Goal: Task Accomplishment & Management: Complete application form

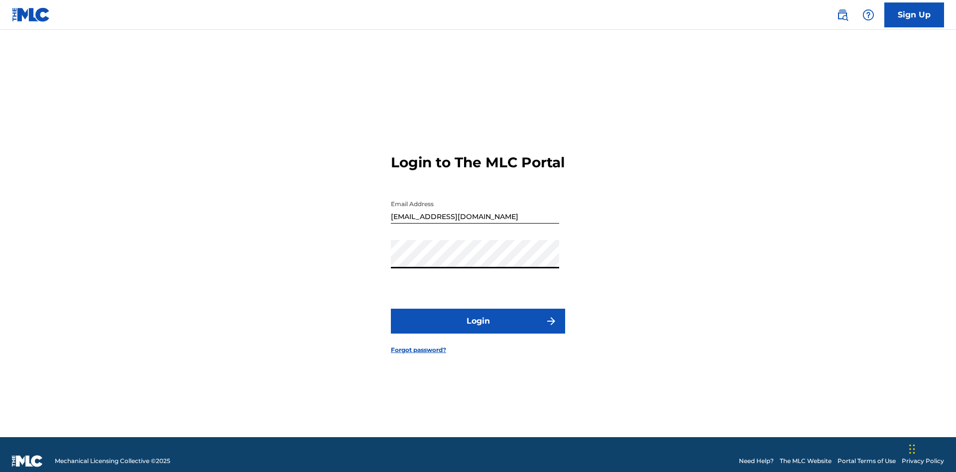
scroll to position [13, 0]
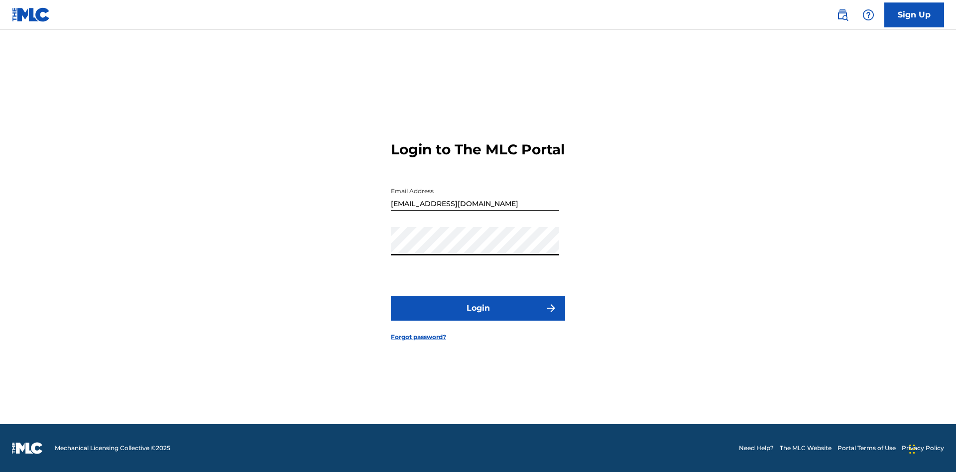
click at [478, 317] on button "Login" at bounding box center [478, 308] width 174 height 25
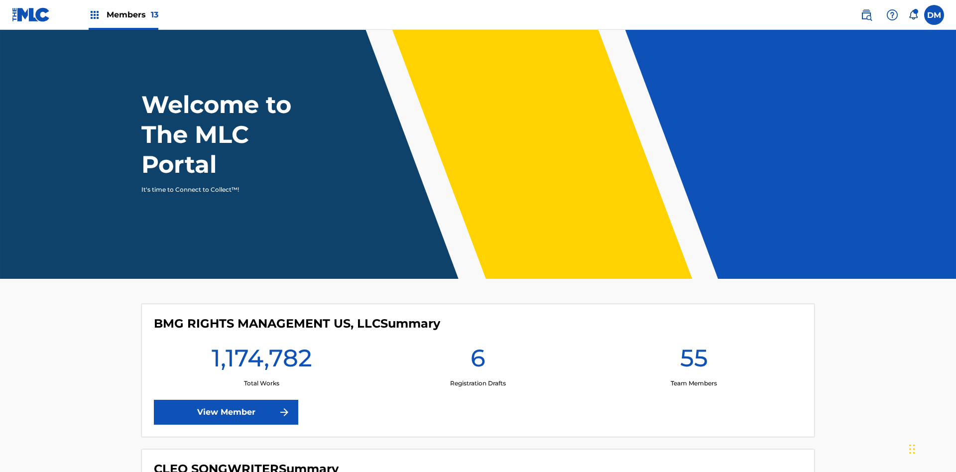
click at [934, 14] on label at bounding box center [934, 15] width 20 height 20
click at [934, 15] on input "[PERSON_NAME] [PERSON_NAME] [PERSON_NAME][EMAIL_ADDRESS][DOMAIN_NAME] Notificat…" at bounding box center [934, 15] width 0 height 0
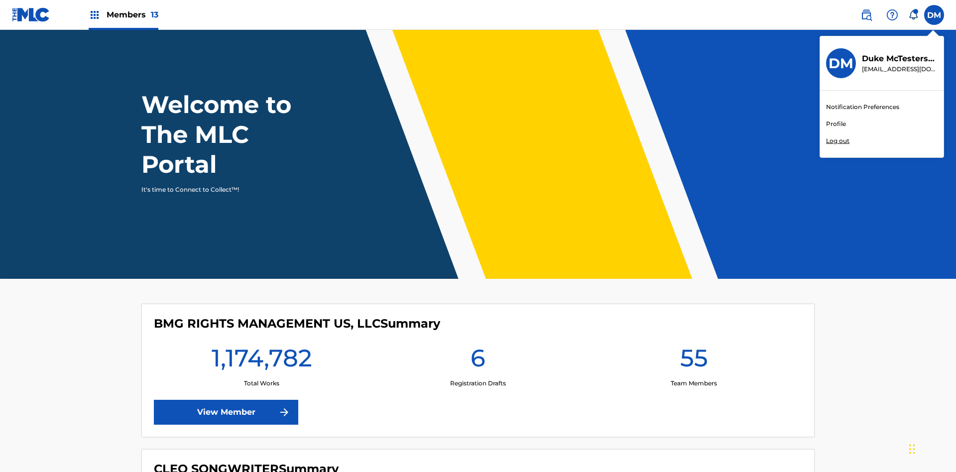
click at [835, 124] on link "Profile" at bounding box center [836, 123] width 20 height 9
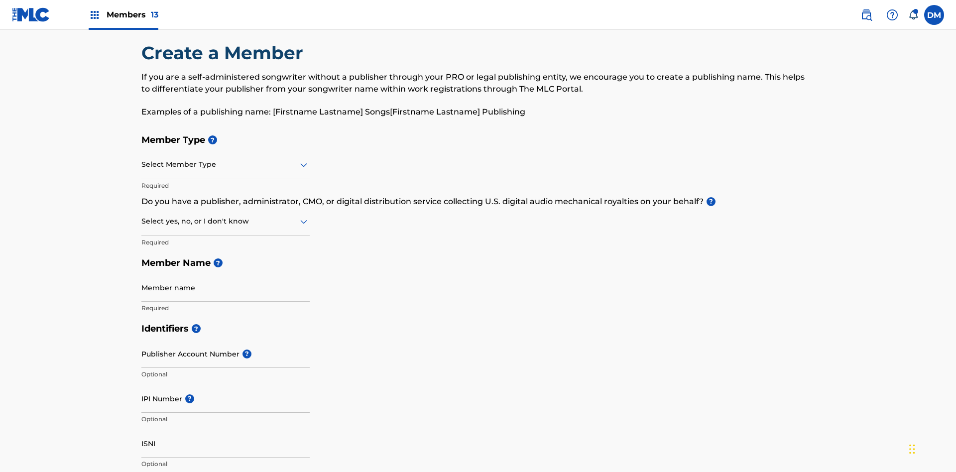
click at [142, 159] on input "text" at bounding box center [142, 164] width 2 height 10
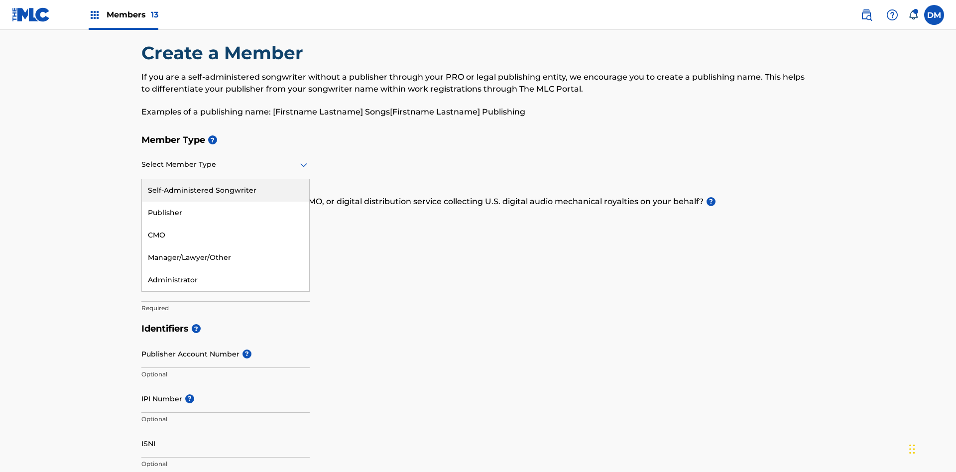
click at [225, 202] on div "Publisher" at bounding box center [225, 213] width 167 height 22
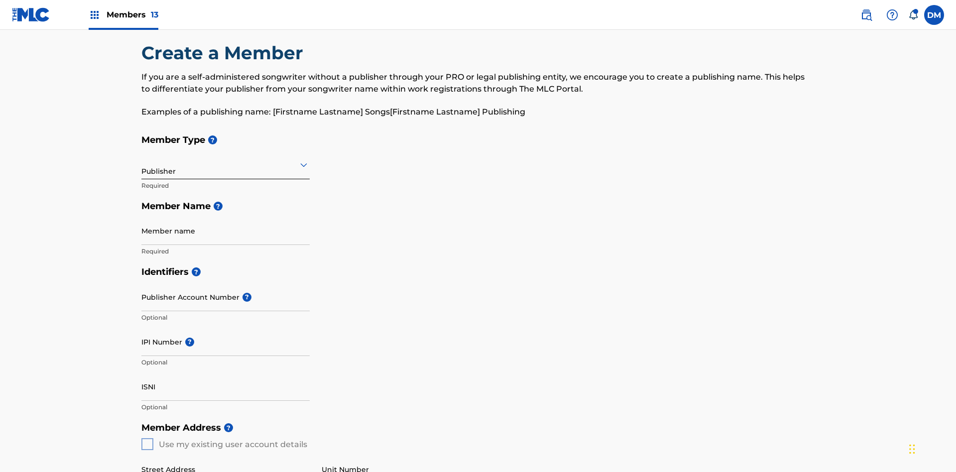
click at [142, 159] on input "text" at bounding box center [142, 164] width 2 height 10
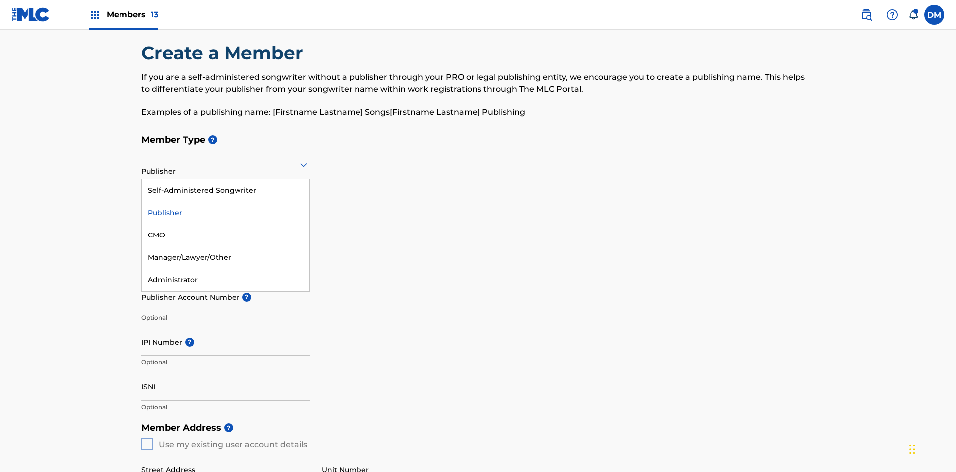
click at [225, 224] on div "CMO" at bounding box center [225, 235] width 167 height 22
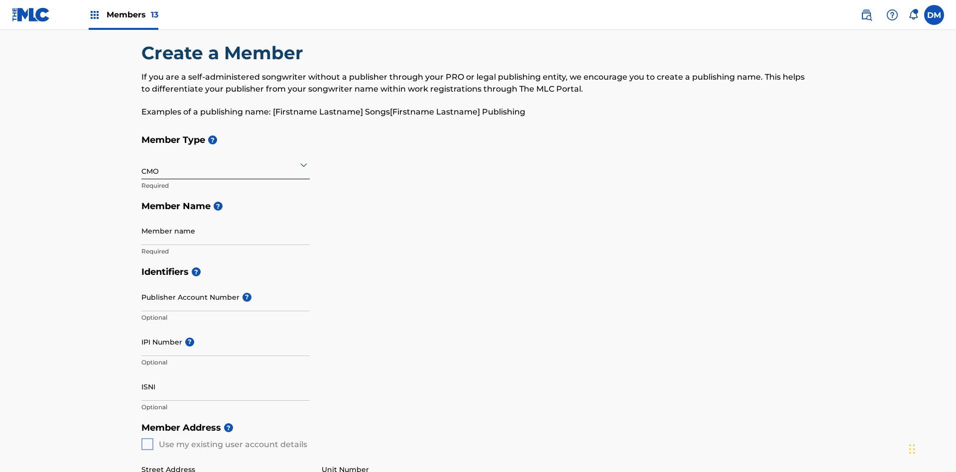
click at [142, 159] on input "text" at bounding box center [142, 164] width 2 height 10
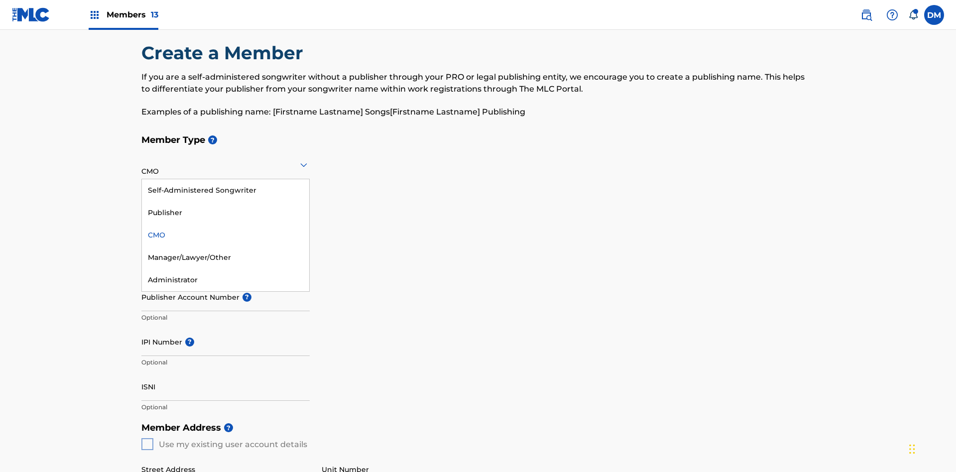
click at [225, 179] on div "Self-Administered Songwriter" at bounding box center [225, 190] width 167 height 22
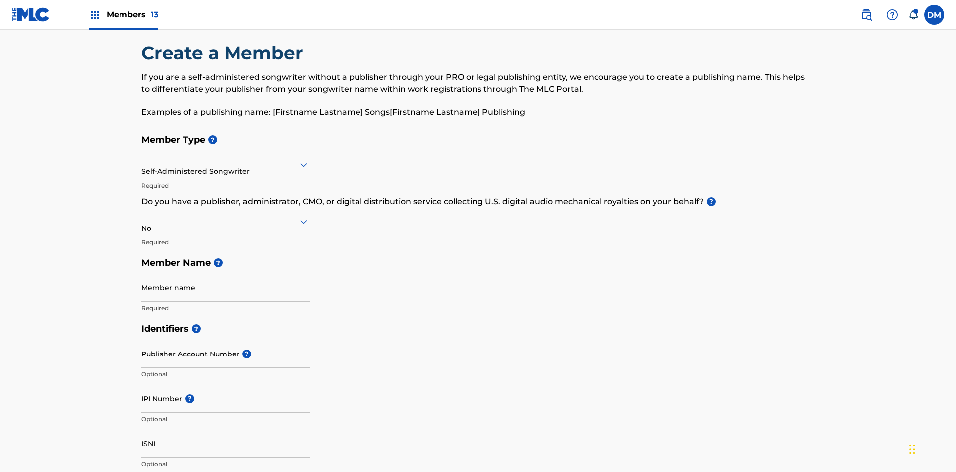
click at [142, 159] on input "text" at bounding box center [142, 164] width 2 height 10
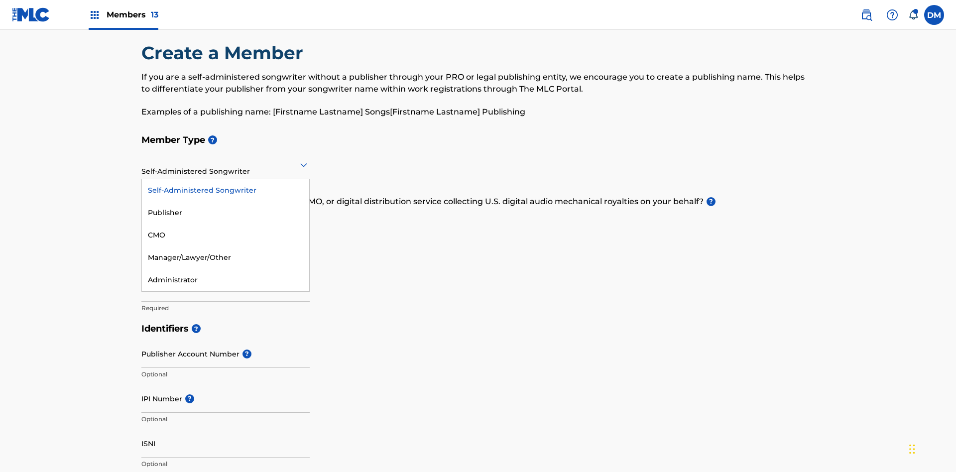
click at [225, 246] on div "Manager/Lawyer/Other" at bounding box center [225, 257] width 167 height 22
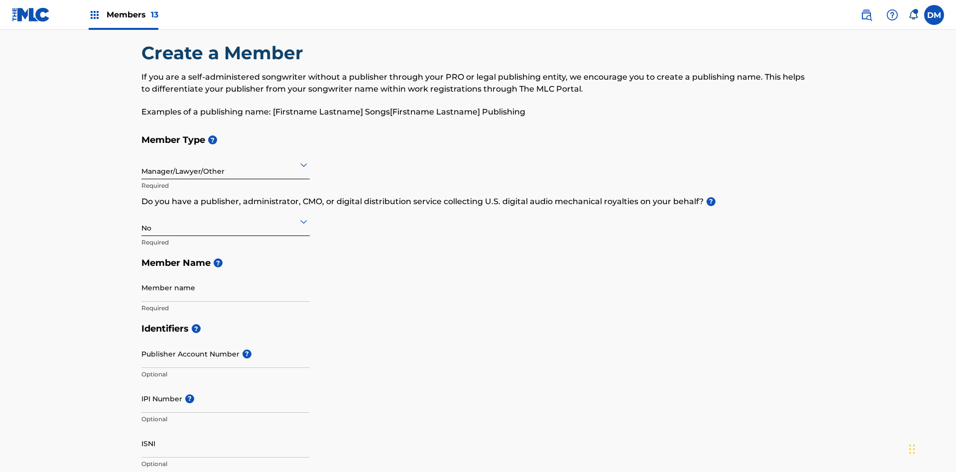
scroll to position [448, 0]
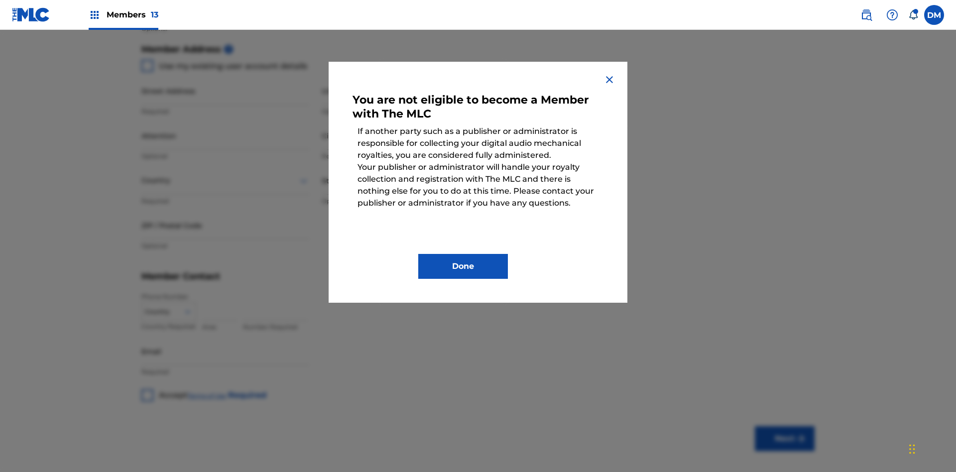
click at [463, 266] on button "Done" at bounding box center [463, 266] width 90 height 25
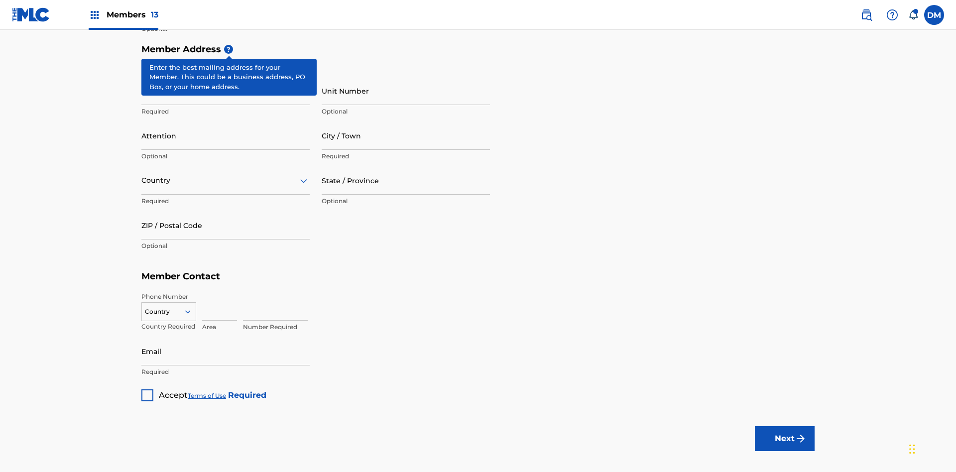
type input "Z2025.08.27.05.32.25"
click at [225, 77] on input "Street Address" at bounding box center [225, 91] width 168 height 28
type input "[STREET_ADDRESS]"
click at [406, 77] on input "Unit Number" at bounding box center [406, 91] width 168 height 28
type input "Unit A"
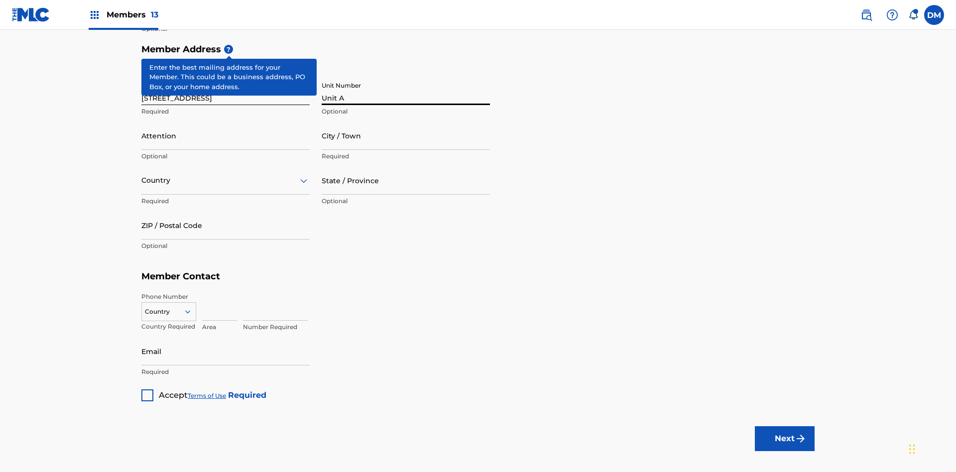
click at [225, 121] on input "Attention" at bounding box center [225, 135] width 168 height 28
type input "[PERSON_NAME]"
click at [406, 121] on input "City / Town" at bounding box center [406, 135] width 168 height 28
type input "[GEOGRAPHIC_DATA]"
click at [142, 175] on input "text" at bounding box center [142, 180] width 2 height 10
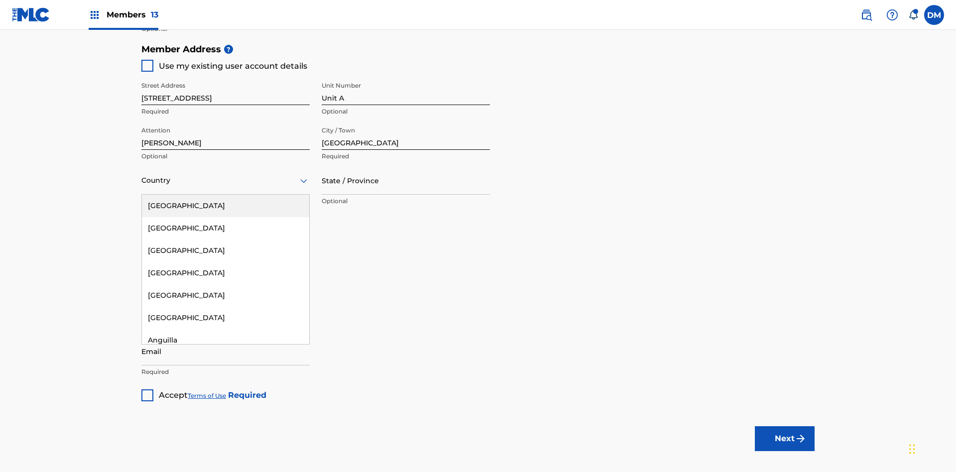
click at [225, 195] on div "[GEOGRAPHIC_DATA]" at bounding box center [225, 206] width 167 height 22
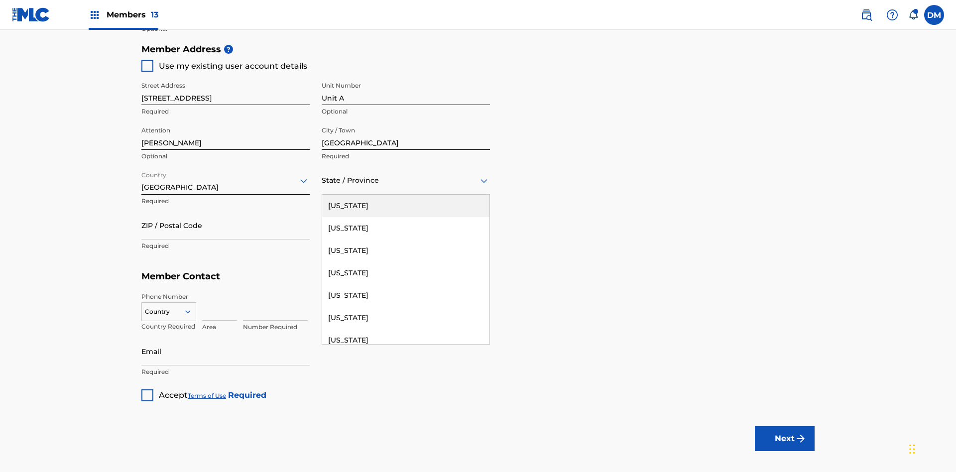
click at [225, 211] on input "ZIP / Postal Code" at bounding box center [225, 225] width 168 height 28
type input "43140"
click at [192, 307] on icon at bounding box center [187, 311] width 9 height 9
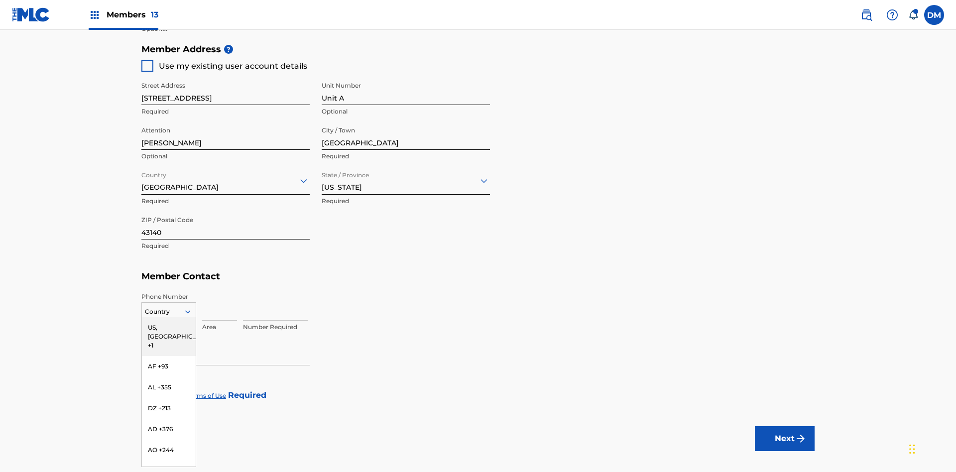
click at [169, 317] on div "US, [GEOGRAPHIC_DATA] +1" at bounding box center [169, 336] width 54 height 39
click at [219, 292] on input at bounding box center [219, 306] width 35 height 28
type input "740"
click at [275, 292] on input at bounding box center [275, 306] width 65 height 28
type input "8675309"
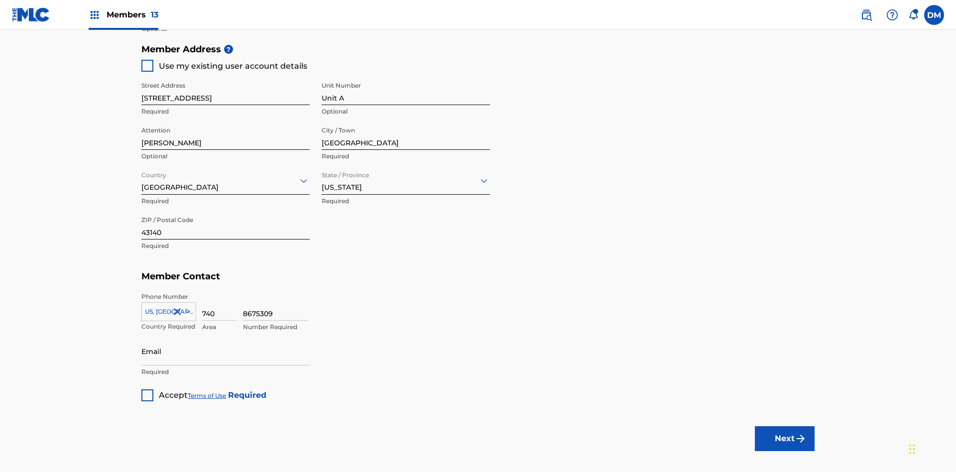
click at [225, 337] on input "Email" at bounding box center [225, 351] width 168 height 28
type input "[EMAIL_ADDRESS][DOMAIN_NAME]"
click at [225, 22] on input "ISNI" at bounding box center [225, 8] width 168 height 28
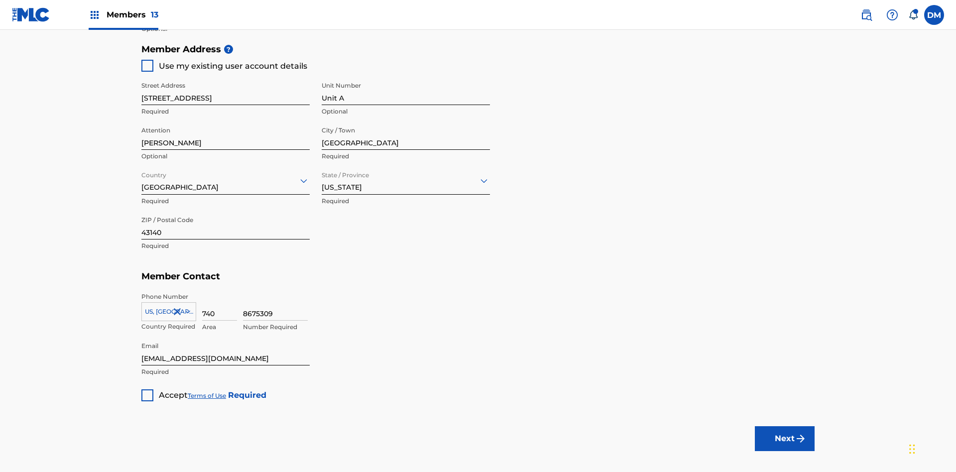
click at [147, 389] on div at bounding box center [147, 395] width 12 height 12
click at [784, 426] on button "Next" at bounding box center [784, 438] width 60 height 25
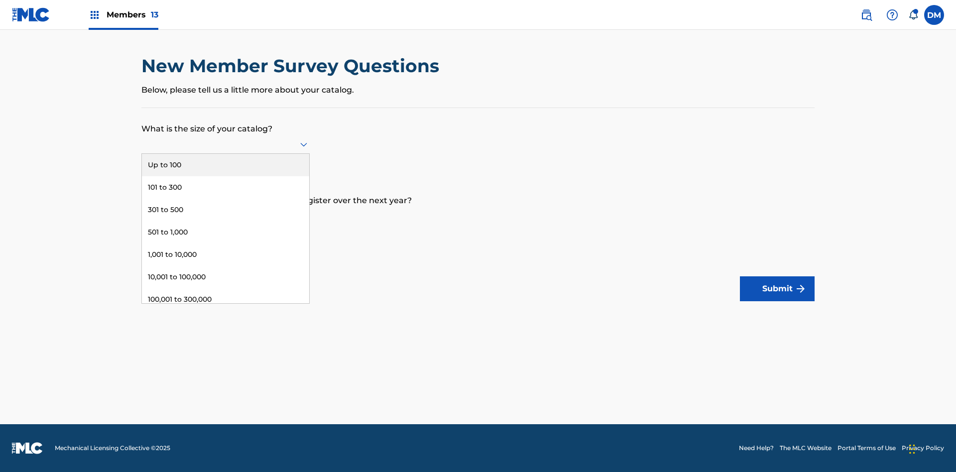
click at [225, 187] on div "101 to 300" at bounding box center [225, 187] width 167 height 22
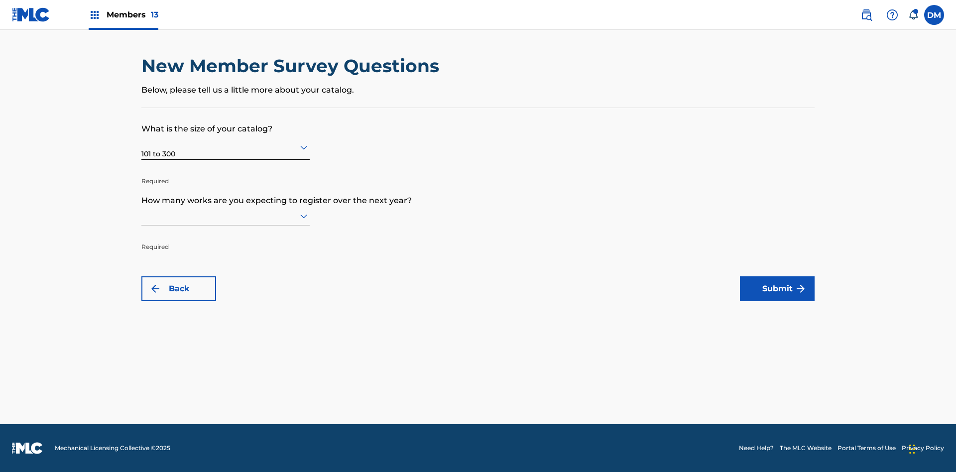
click at [142, 215] on input "text" at bounding box center [142, 216] width 2 height 10
click at [225, 236] on div "Up to 100" at bounding box center [225, 236] width 167 height 22
click at [777, 289] on button "Submit" at bounding box center [777, 288] width 75 height 25
